Goal: Information Seeking & Learning: Learn about a topic

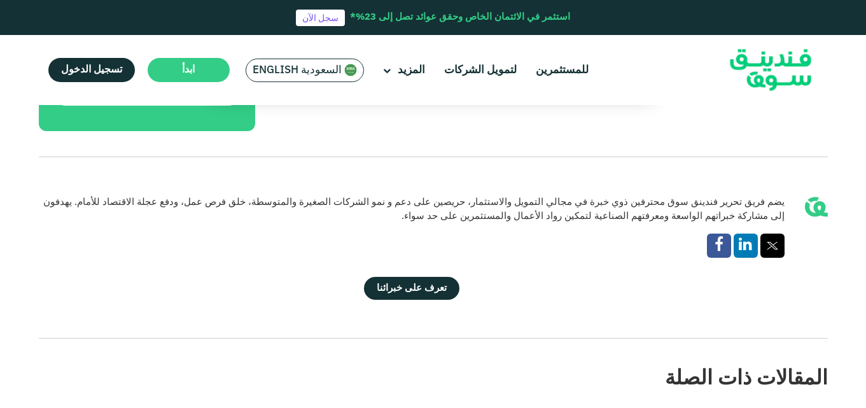
scroll to position [2037, 0]
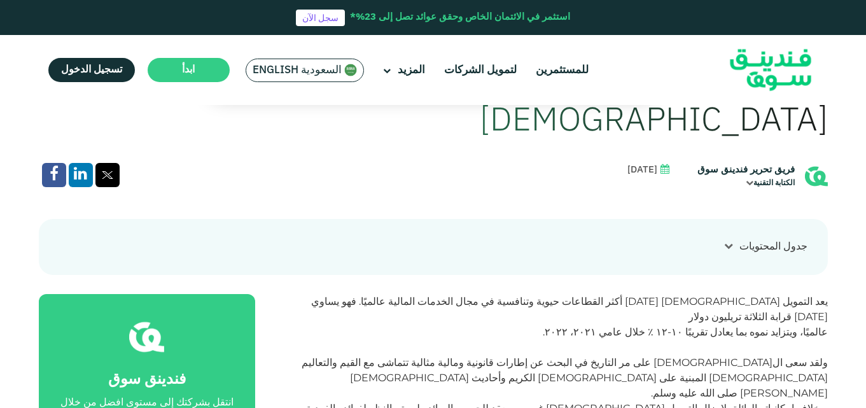
click at [827, 295] on span "يعد التمويل [DEMOGRAPHIC_DATA] [DATE] أكثر القطاعات حيوية وتنافسية في مجال الخد…" at bounding box center [569, 308] width 517 height 27
drag, startPoint x: 814, startPoint y: 266, endPoint x: 854, endPoint y: 252, distance: 42.5
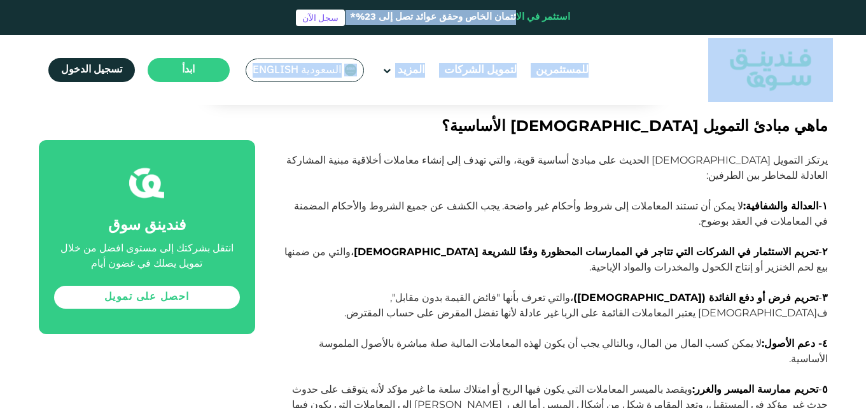
scroll to position [1435, 0]
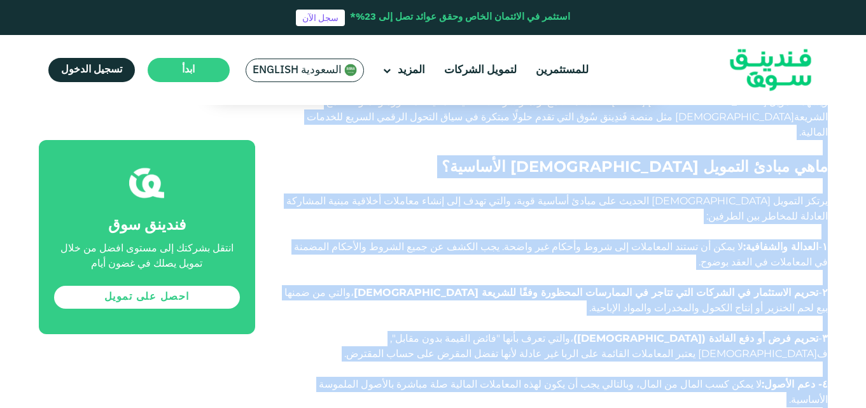
drag, startPoint x: 827, startPoint y: 262, endPoint x: 617, endPoint y: 251, distance: 210.3
copy div "يعد التمويل الإسلامي أحد أكثر القطاعات حيوية وتنافسية في مجال الخدمات المالية ع…"
